Goal: Complete application form

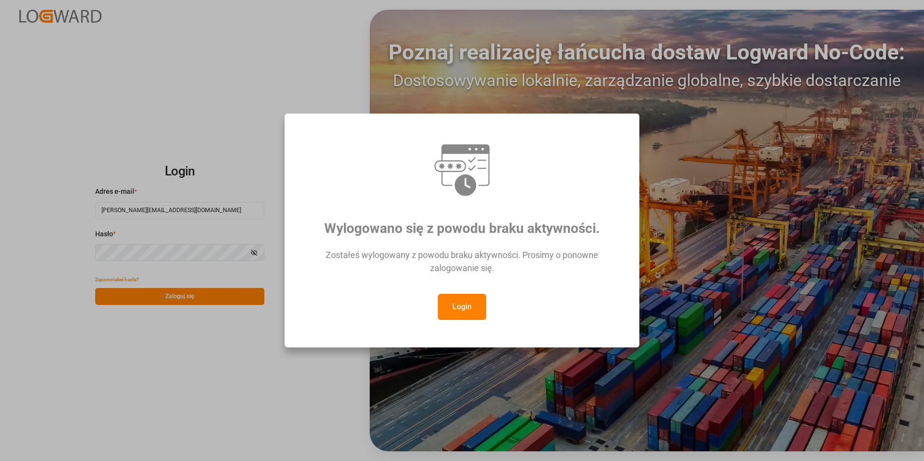
click at [462, 305] on button "Login" at bounding box center [462, 307] width 48 height 26
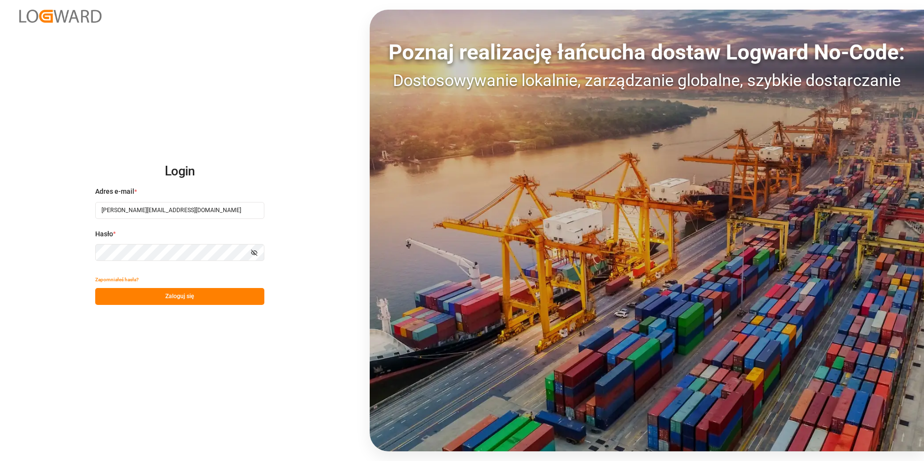
click at [149, 299] on button "Zaloguj się" at bounding box center [179, 296] width 169 height 17
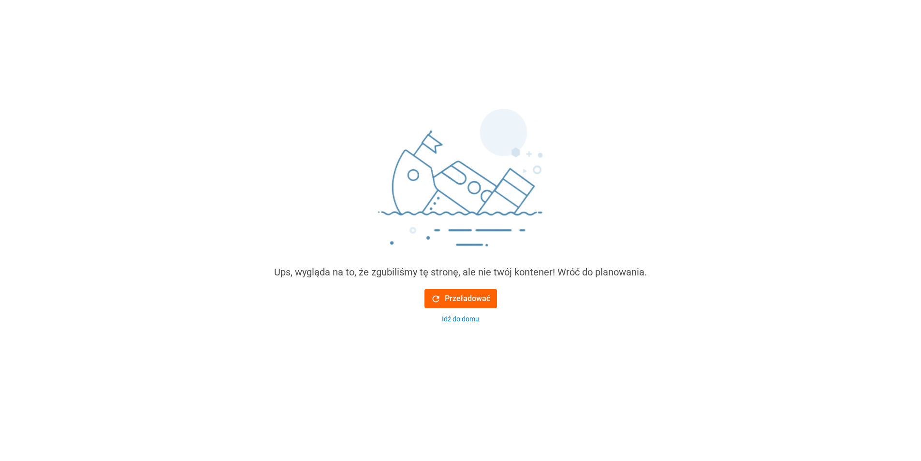
drag, startPoint x: 458, startPoint y: 313, endPoint x: 460, endPoint y: 308, distance: 5.0
click at [460, 308] on div "Przeładować Idź do domu" at bounding box center [460, 306] width 73 height 35
drag, startPoint x: 460, startPoint y: 308, endPoint x: 460, endPoint y: 300, distance: 8.2
click at [460, 300] on font "Przeładować" at bounding box center [467, 299] width 45 height 12
click at [452, 298] on font "Przeładować" at bounding box center [467, 299] width 45 height 12
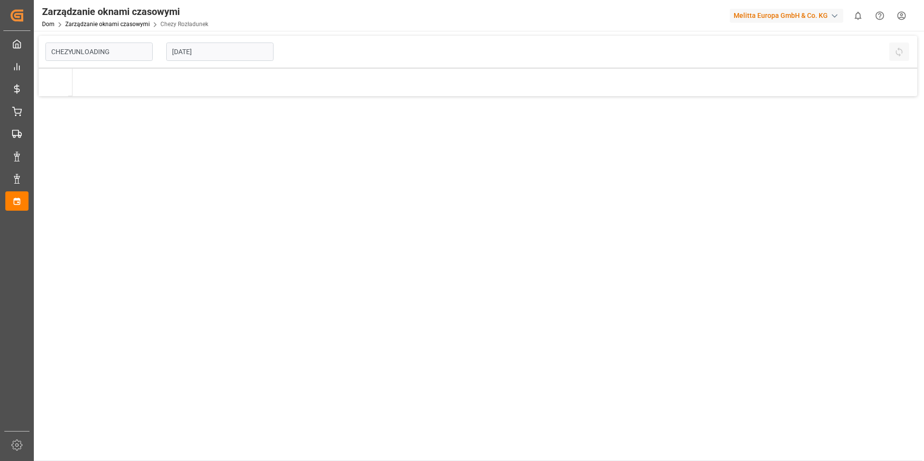
type input "Chezy Unloading"
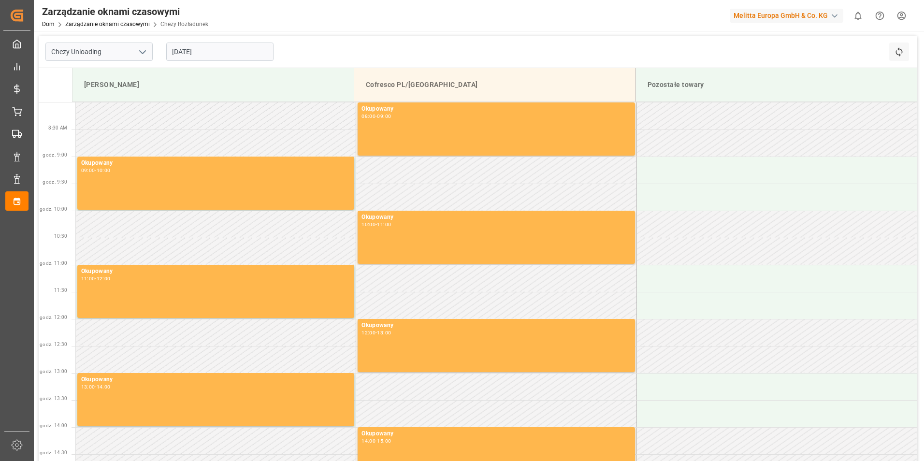
click at [195, 53] on input "[DATE]" at bounding box center [219, 52] width 107 height 18
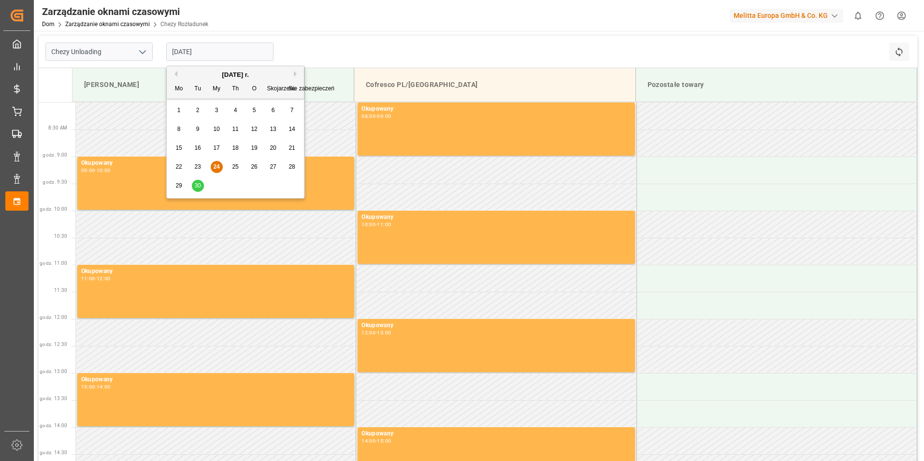
click at [200, 185] on span "30" at bounding box center [197, 185] width 6 height 7
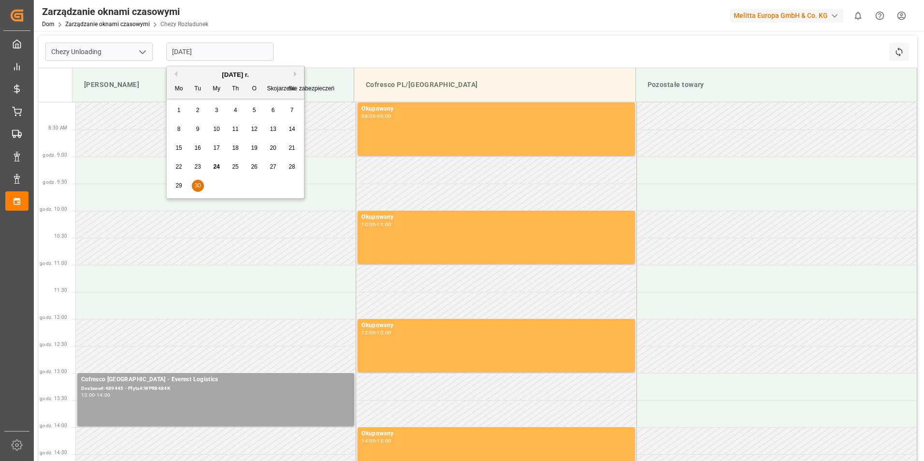
click at [217, 48] on input "[DATE]" at bounding box center [219, 52] width 107 height 18
click at [179, 190] on div "29" at bounding box center [179, 186] width 12 height 12
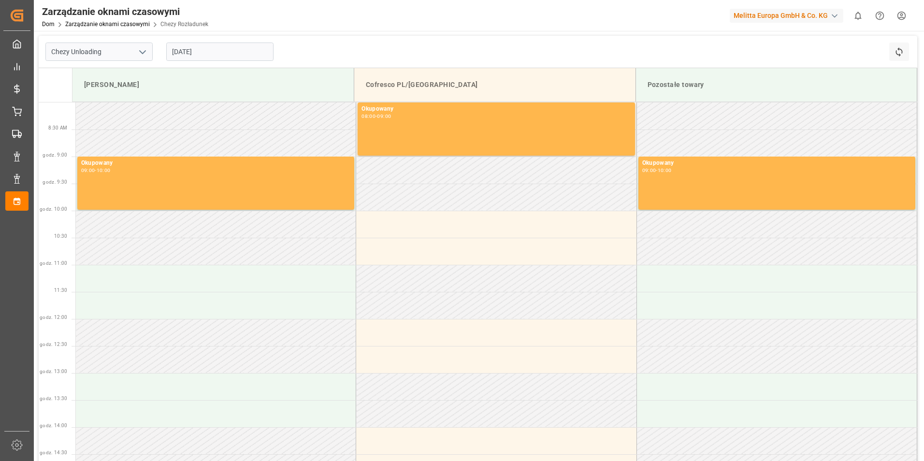
click at [212, 54] on input "[DATE]" at bounding box center [219, 52] width 107 height 18
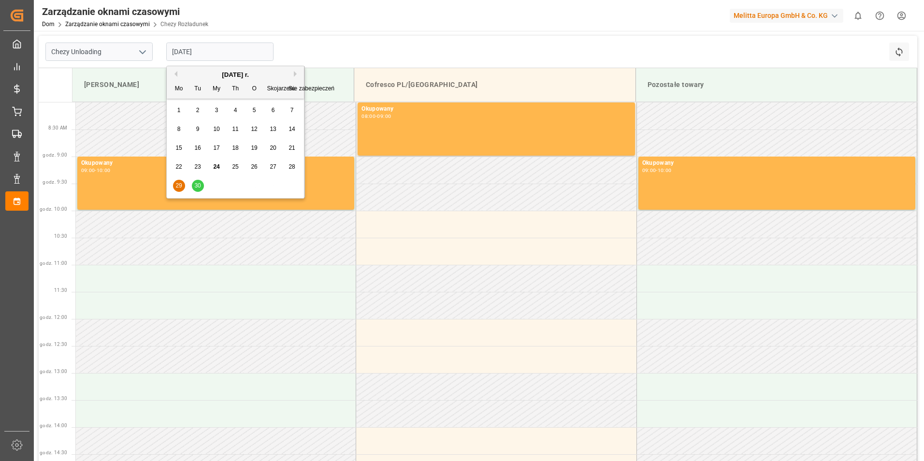
click at [253, 167] on span "26" at bounding box center [254, 166] width 6 height 7
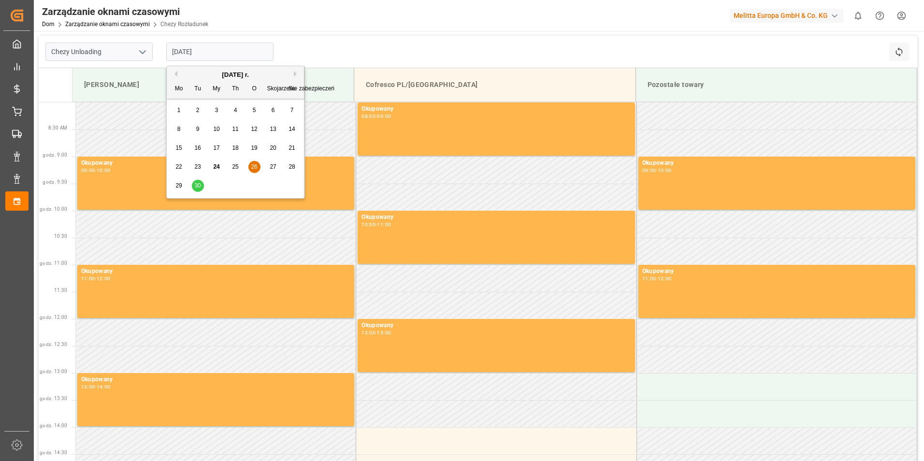
click at [213, 51] on input "[DATE]" at bounding box center [219, 52] width 107 height 18
click at [236, 166] on span "25" at bounding box center [235, 166] width 6 height 7
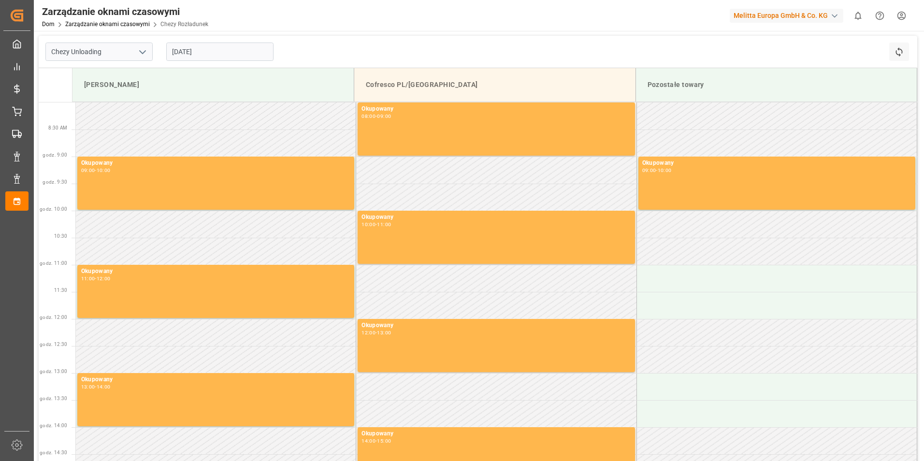
click at [193, 47] on input "[DATE]" at bounding box center [219, 52] width 107 height 18
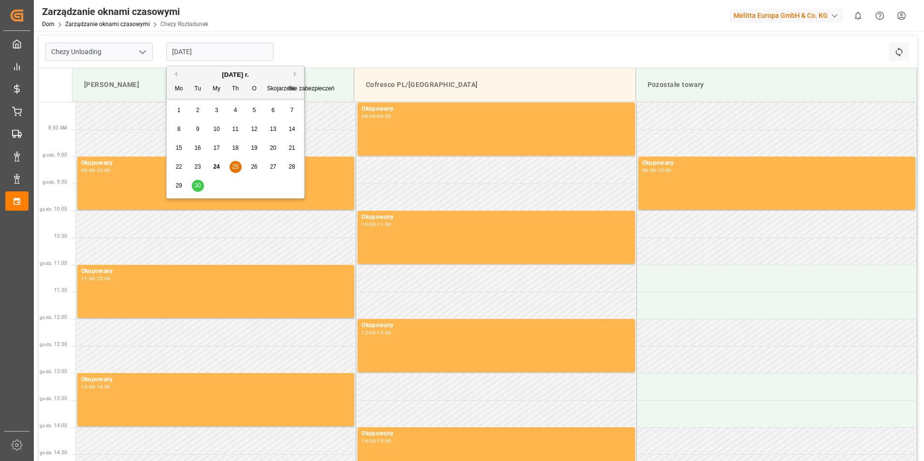
click at [255, 168] on span "26" at bounding box center [254, 166] width 6 height 7
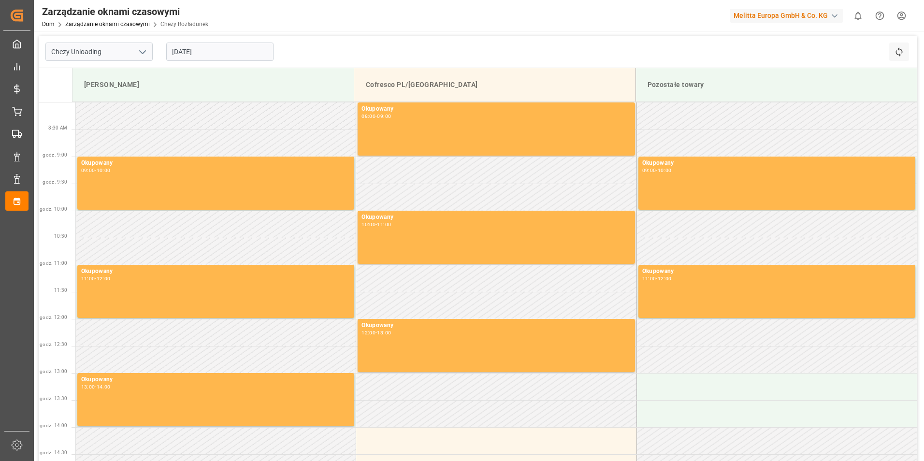
click at [211, 51] on input "[DATE]" at bounding box center [219, 52] width 107 height 18
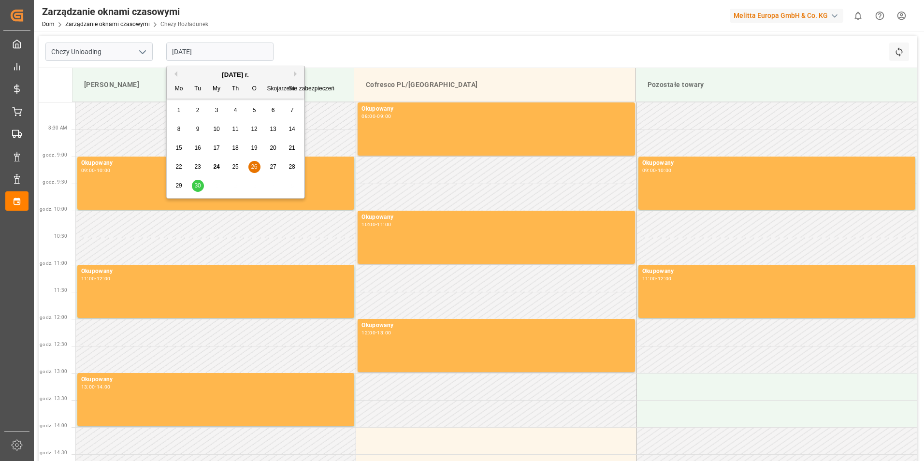
click at [177, 186] on span "29" at bounding box center [178, 185] width 6 height 7
type input "[DATE]"
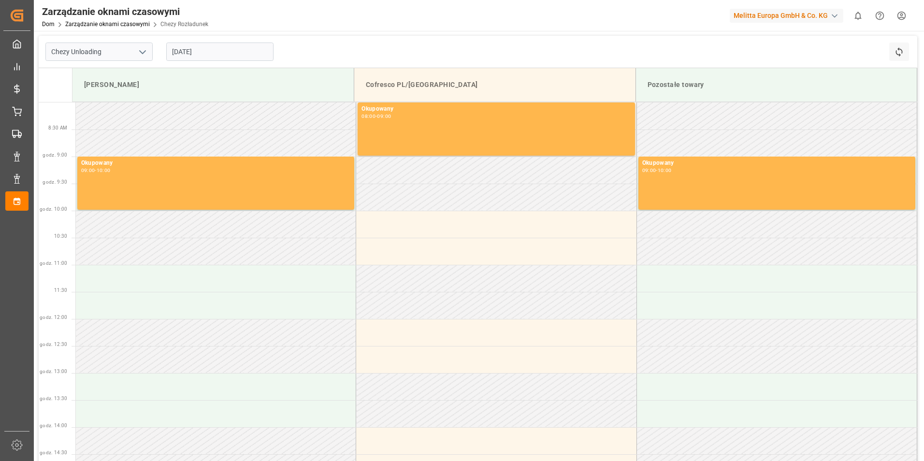
click at [217, 57] on input "[DATE]" at bounding box center [219, 52] width 107 height 18
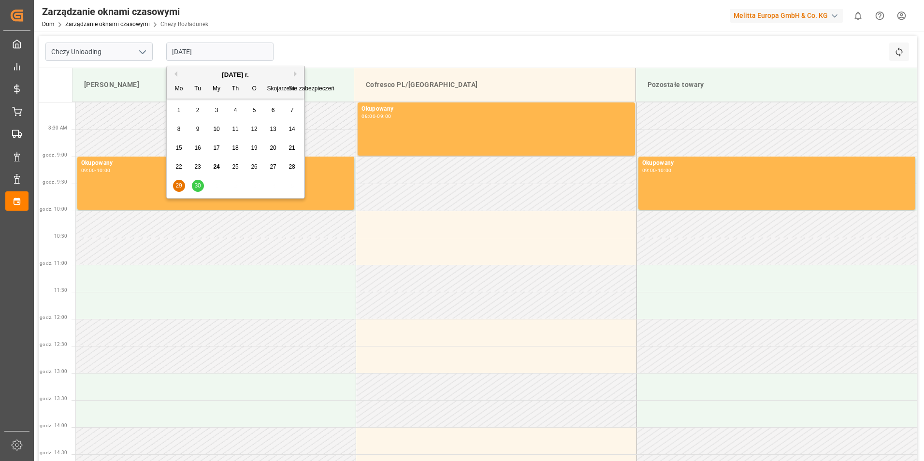
click at [182, 185] on span "29" at bounding box center [178, 185] width 6 height 7
click at [222, 52] on input "[DATE]" at bounding box center [219, 52] width 107 height 18
